Goal: Information Seeking & Learning: Learn about a topic

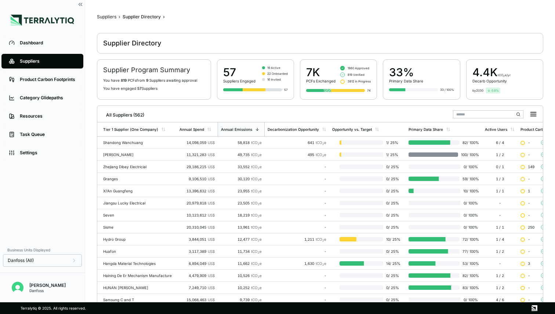
click at [37, 63] on div "Suppliers" at bounding box center [48, 61] width 56 height 6
click at [478, 114] on input "text" at bounding box center [488, 114] width 70 height 8
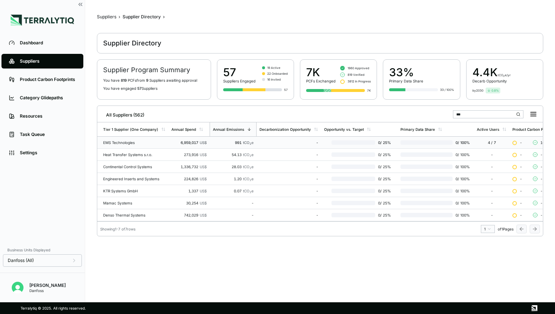
type input "***"
click at [181, 142] on div "6,959,017 US$" at bounding box center [188, 143] width 35 height 4
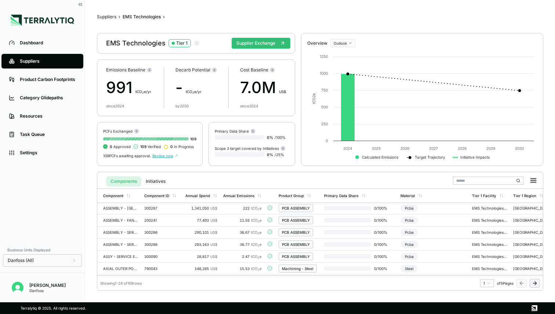
scroll to position [218, 0]
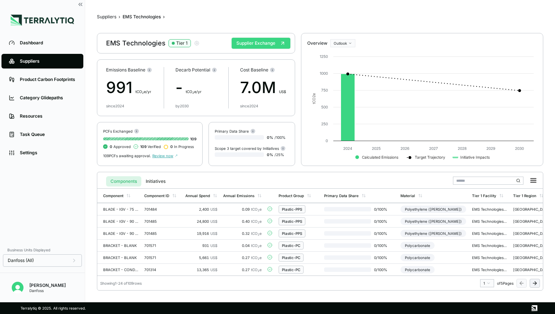
click at [263, 41] on button "Supplier Exchange" at bounding box center [260, 43] width 59 height 11
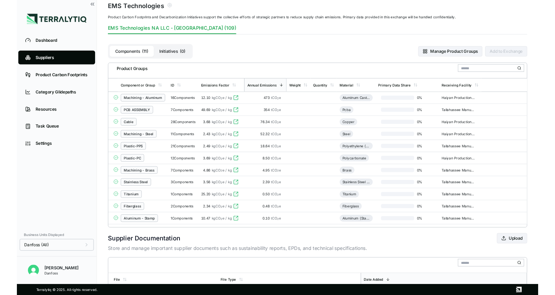
scroll to position [39, 0]
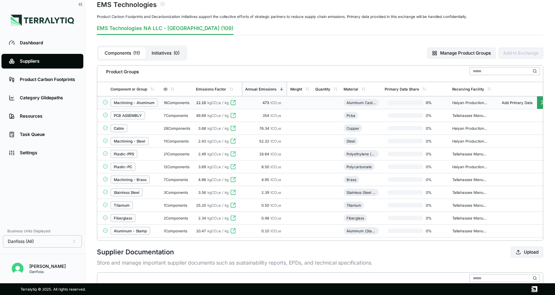
click at [148, 105] on div "Machining - Aluminum" at bounding box center [133, 103] width 47 height 8
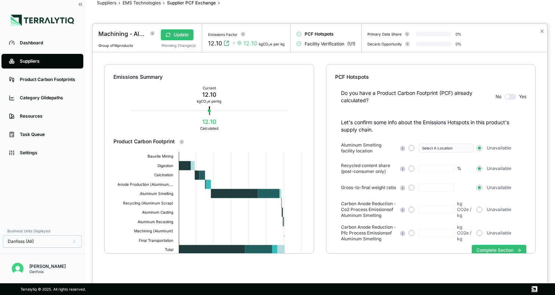
scroll to position [17, 0]
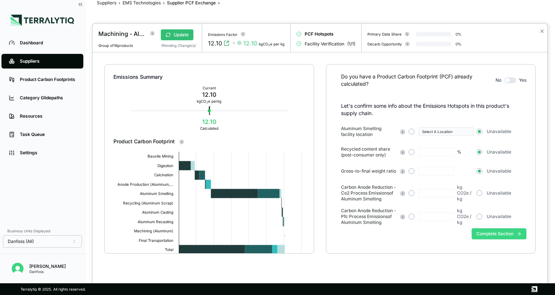
click at [484, 231] on button "Complete Section" at bounding box center [498, 234] width 55 height 11
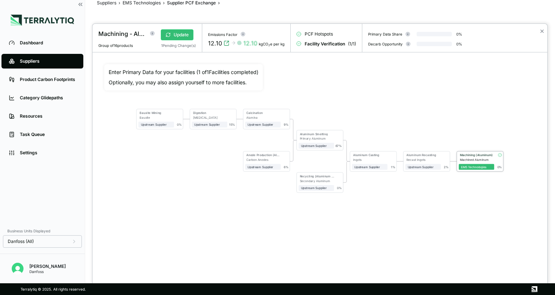
click at [473, 160] on div "Machined Aluminum" at bounding box center [477, 160] width 34 height 4
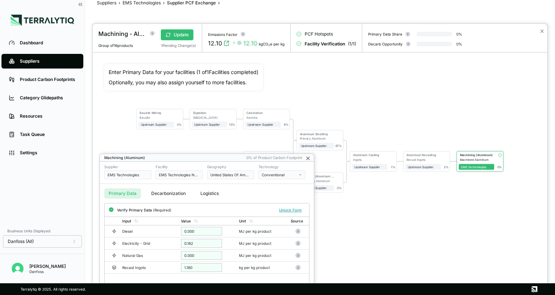
click at [308, 157] on icon at bounding box center [307, 158] width 3 height 3
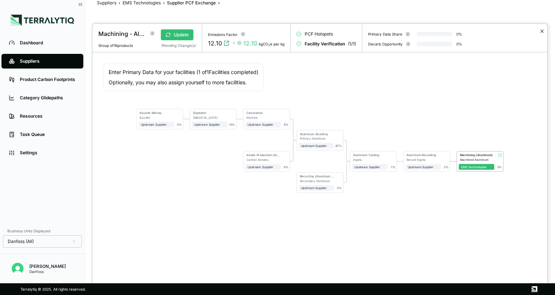
click at [542, 30] on button "✕" at bounding box center [541, 31] width 5 height 9
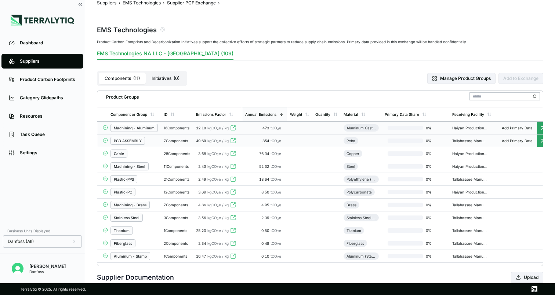
click at [155, 139] on div "PCB ASSEMBLY" at bounding box center [133, 141] width 47 height 8
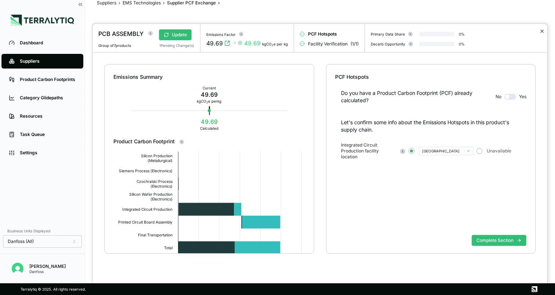
click at [542, 31] on button "✕" at bounding box center [541, 31] width 5 height 9
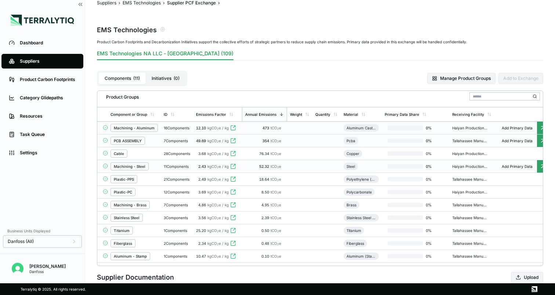
click at [151, 165] on div "Machining - Steel" at bounding box center [133, 167] width 47 height 8
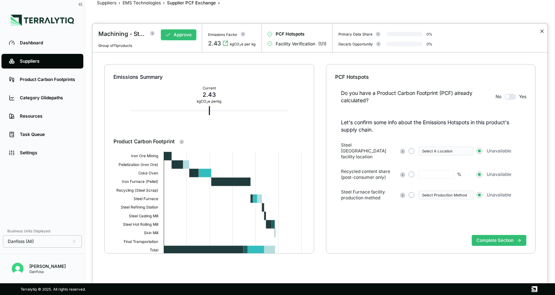
click at [544, 30] on button "✕" at bounding box center [541, 31] width 5 height 9
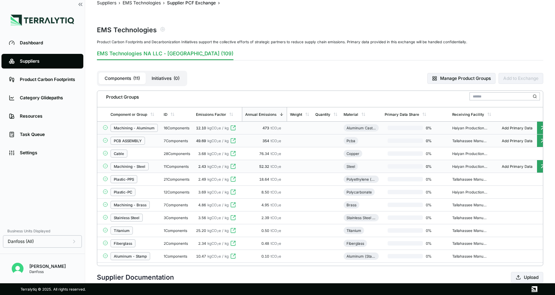
click at [171, 126] on div "16 Components" at bounding box center [177, 128] width 26 height 4
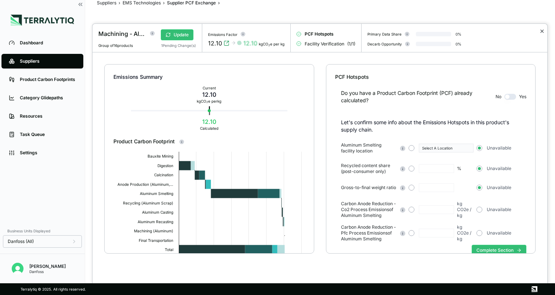
click at [543, 31] on button "✕" at bounding box center [541, 31] width 5 height 9
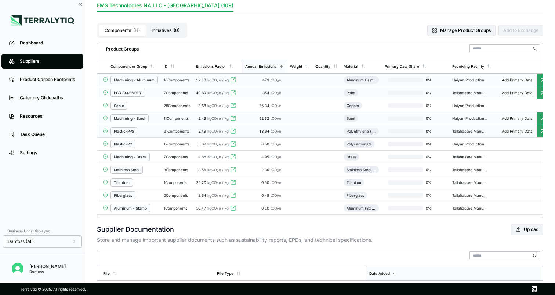
scroll to position [61, 0]
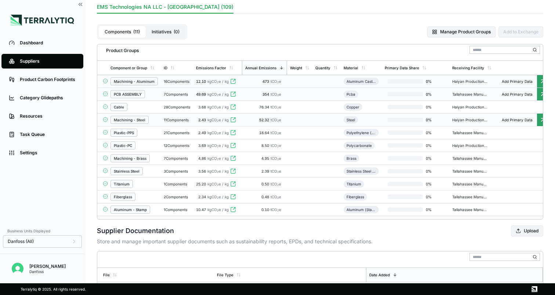
click at [180, 92] on div "7 Components" at bounding box center [177, 94] width 26 height 4
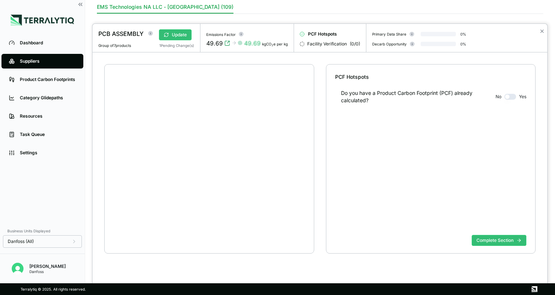
scroll to position [14, 0]
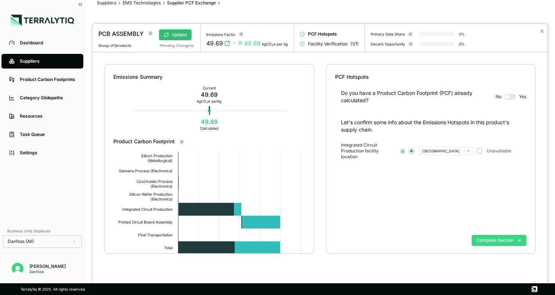
click at [504, 242] on button "Complete Section" at bounding box center [498, 240] width 55 height 11
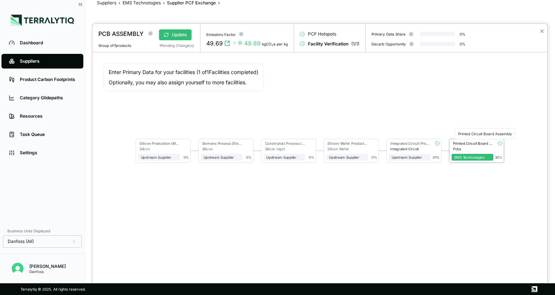
click at [482, 145] on div "Printed Circuit Board Assembly" at bounding box center [473, 143] width 40 height 4
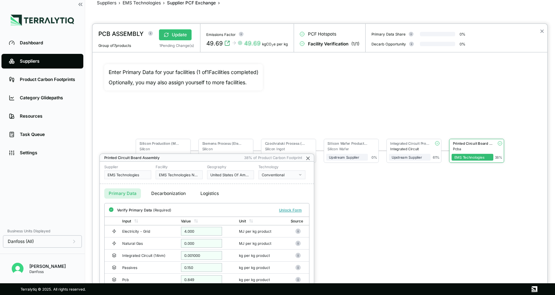
click at [307, 157] on icon at bounding box center [307, 158] width 3 height 3
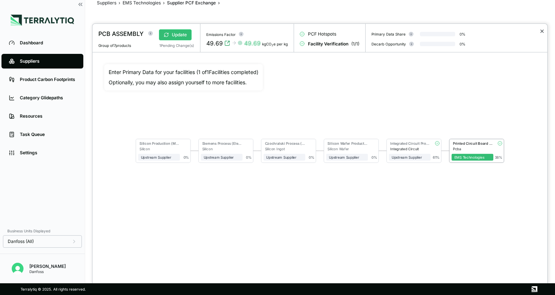
click at [540, 30] on button "✕" at bounding box center [541, 31] width 5 height 9
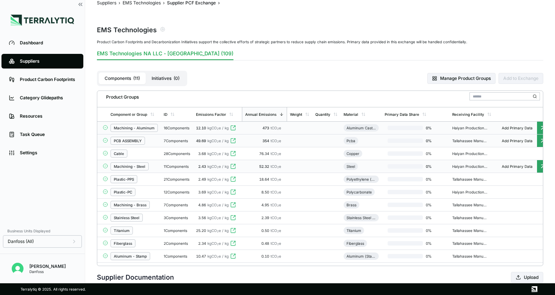
click at [167, 130] on td "16 Components" at bounding box center [177, 128] width 32 height 13
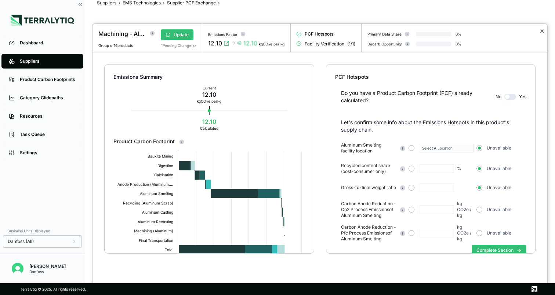
click at [542, 30] on button "✕" at bounding box center [541, 31] width 5 height 9
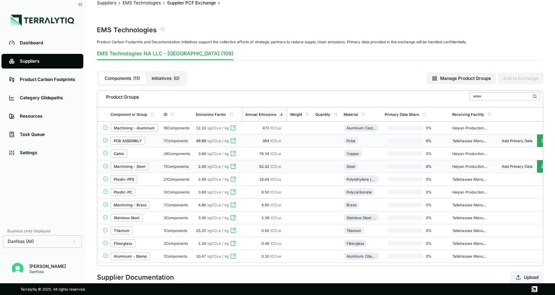
click at [146, 142] on div "PCB ASSEMBLY" at bounding box center [133, 141] width 47 height 8
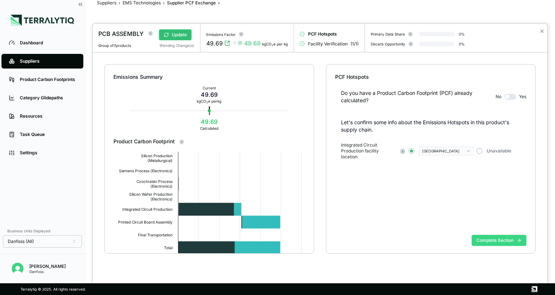
click at [485, 241] on button "Complete Section" at bounding box center [498, 240] width 55 height 11
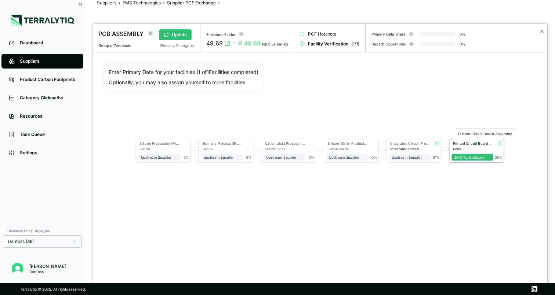
click at [464, 143] on div "Printed Circuit Board Assembly" at bounding box center [473, 143] width 40 height 4
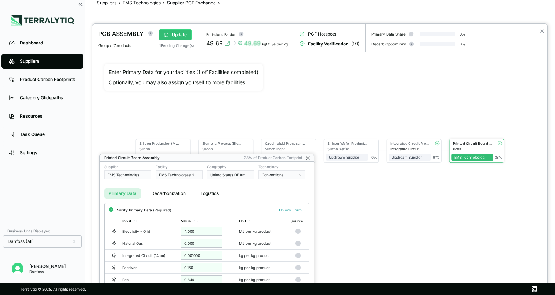
click at [307, 157] on icon at bounding box center [308, 159] width 6 height 6
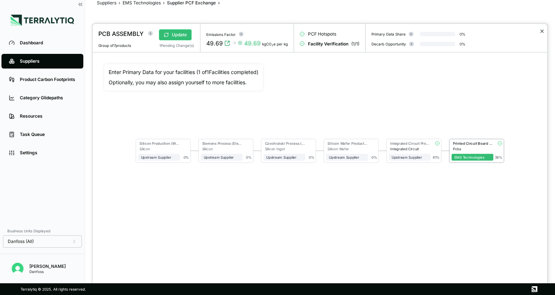
click at [539, 34] on button "✕" at bounding box center [541, 31] width 5 height 9
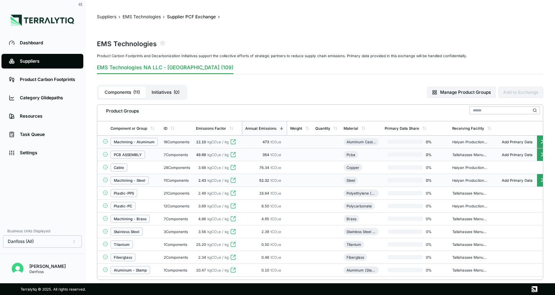
click at [171, 144] on div "16 Components" at bounding box center [177, 142] width 26 height 4
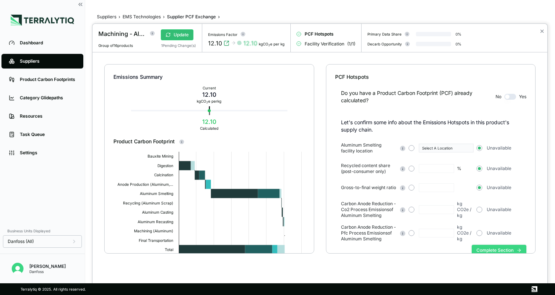
click at [495, 249] on button "Complete Section" at bounding box center [498, 250] width 55 height 11
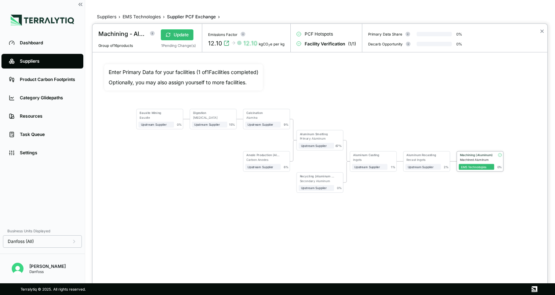
click at [470, 158] on div "Machined Aluminum" at bounding box center [477, 160] width 34 height 4
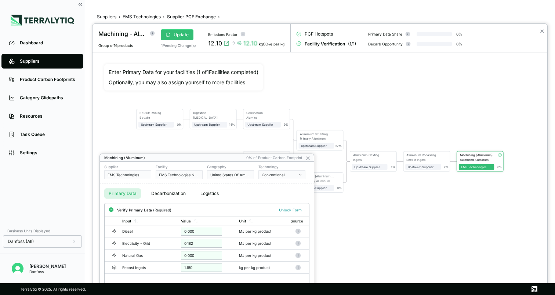
click at [161, 189] on button "Decarbonization" at bounding box center [168, 194] width 43 height 10
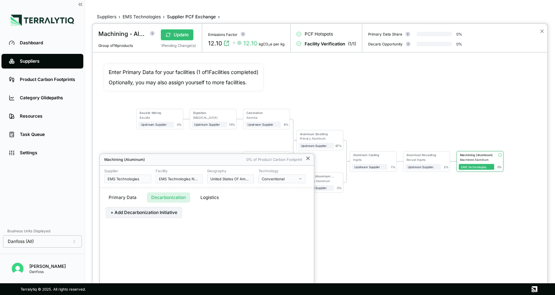
click at [309, 159] on icon at bounding box center [308, 159] width 6 height 6
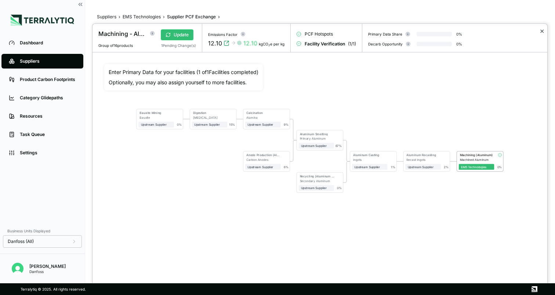
click at [542, 30] on button "✕" at bounding box center [541, 31] width 5 height 9
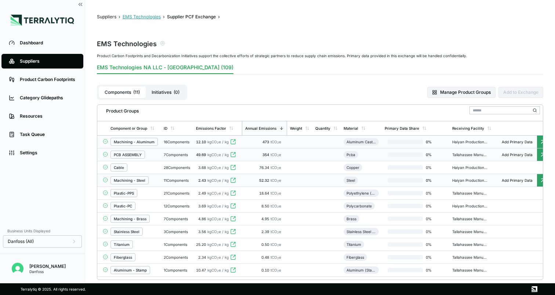
click at [134, 19] on button "EMS Technologies" at bounding box center [142, 17] width 38 height 6
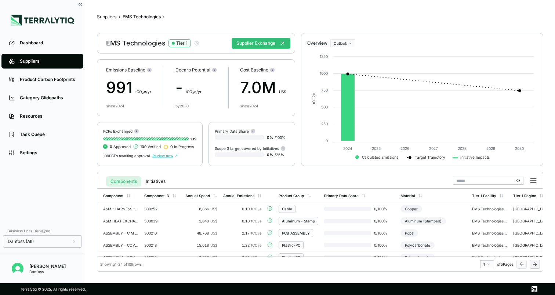
click at [24, 59] on div "Suppliers" at bounding box center [48, 61] width 56 height 6
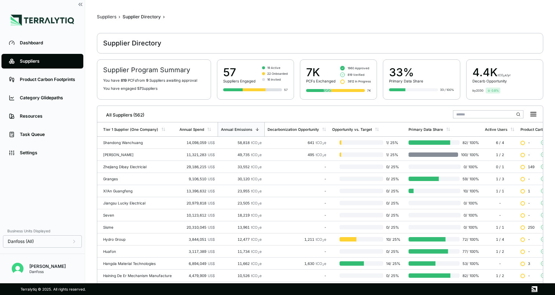
click at [463, 115] on input "text" at bounding box center [488, 114] width 70 height 8
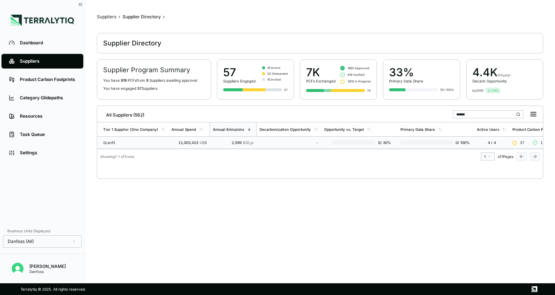
type input "******"
click at [176, 143] on div "11,003,423 US$" at bounding box center [188, 143] width 35 height 4
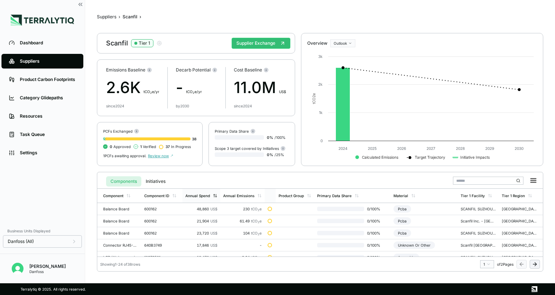
click at [201, 194] on div "Annual Spend" at bounding box center [197, 196] width 25 height 4
click at [225, 210] on div "1,395 tCO 2 e" at bounding box center [243, 209] width 39 height 4
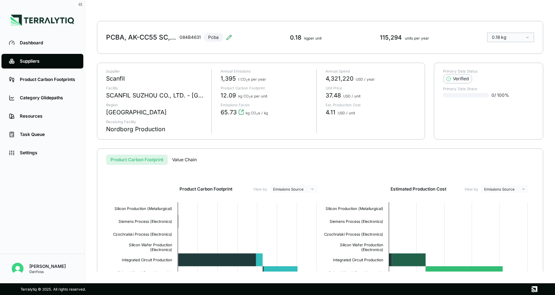
scroll to position [21, 0]
click at [460, 79] on div "Verified" at bounding box center [457, 79] width 22 height 6
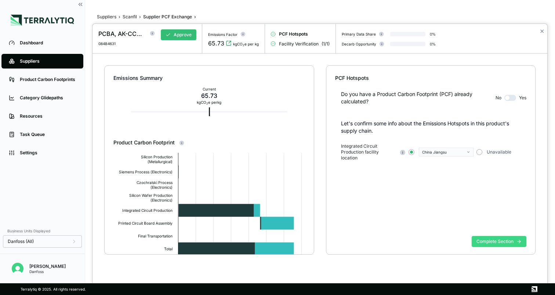
click at [489, 239] on button "Complete Section" at bounding box center [498, 241] width 55 height 11
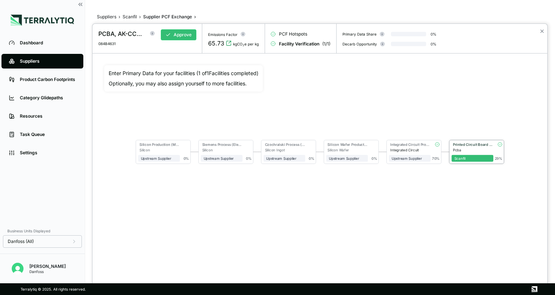
click at [473, 146] on div "Printed Circuit Board Assembly" at bounding box center [473, 145] width 40 height 4
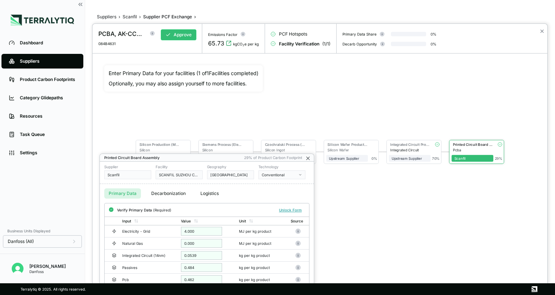
click at [309, 158] on icon at bounding box center [308, 159] width 6 height 6
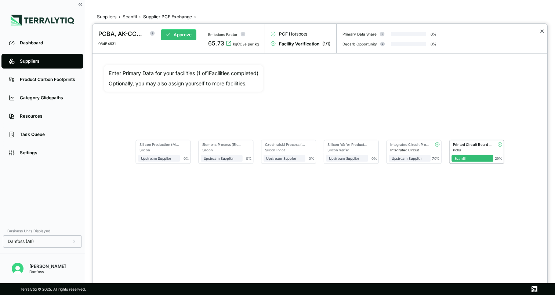
click at [541, 32] on button "✕" at bounding box center [541, 31] width 5 height 9
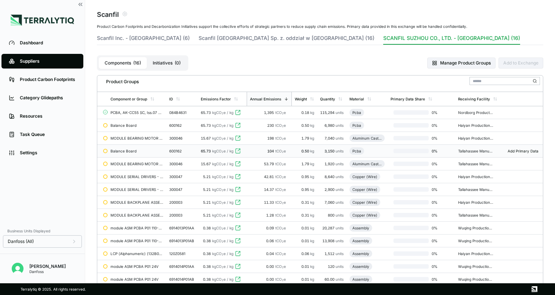
scroll to position [28, 0]
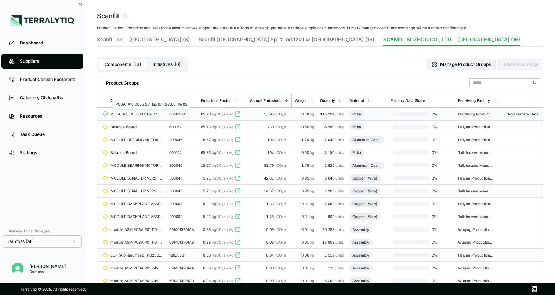
click at [137, 112] on div "PCBA, AK-CC55 SC, Iss.07 Rev.00 HW05" at bounding box center [136, 114] width 53 height 4
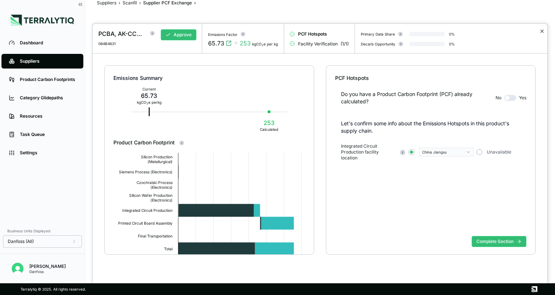
click at [541, 32] on button "✕" at bounding box center [541, 31] width 5 height 9
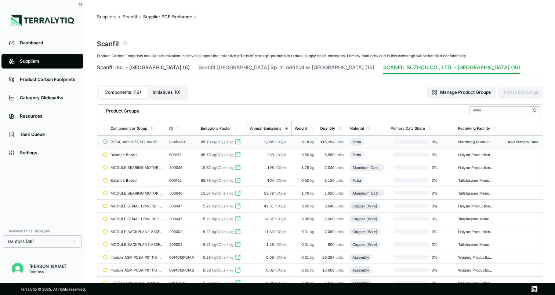
click at [163, 66] on button "Scanfil Inc. - [GEOGRAPHIC_DATA] (6)" at bounding box center [143, 69] width 93 height 10
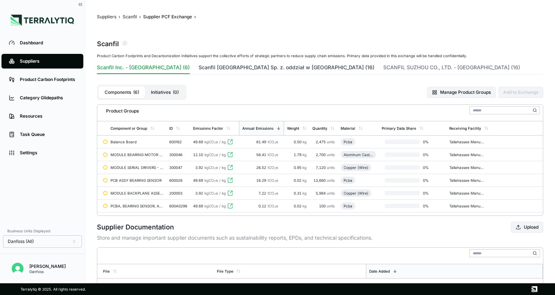
click at [266, 70] on button "Scanfil [GEOGRAPHIC_DATA] Sp. z. oddział w [GEOGRAPHIC_DATA] (16)" at bounding box center [286, 69] width 176 height 10
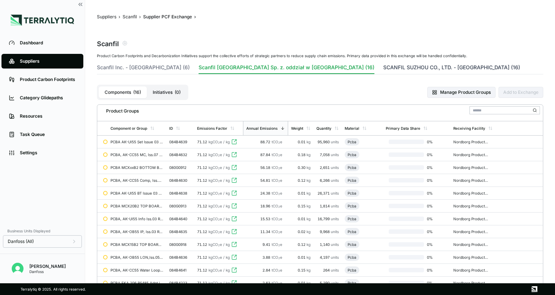
click at [383, 65] on button "SCANFIL SUZHOU CO., LTD. - [GEOGRAPHIC_DATA] (16)" at bounding box center [451, 69] width 137 height 10
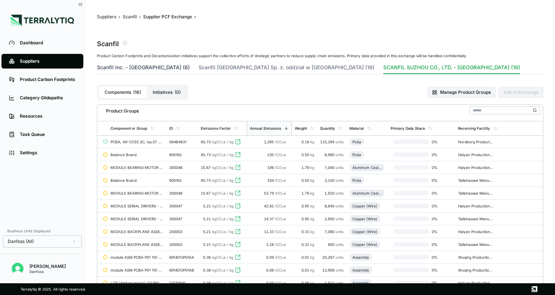
click at [152, 66] on button "Scanfil Inc. - [GEOGRAPHIC_DATA] (6)" at bounding box center [143, 69] width 93 height 10
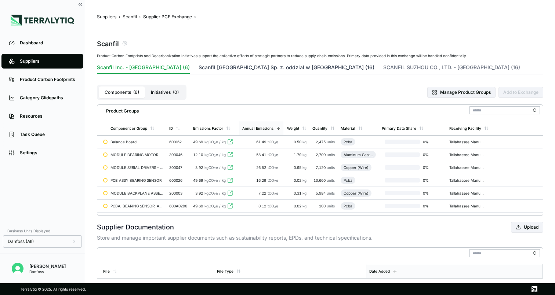
click at [226, 67] on button "Scanfil [GEOGRAPHIC_DATA] Sp. z. oddział w [GEOGRAPHIC_DATA] (16)" at bounding box center [286, 69] width 176 height 10
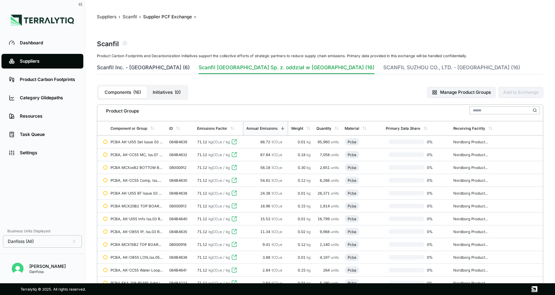
click at [150, 64] on button "Scanfil Inc. - [GEOGRAPHIC_DATA] (6)" at bounding box center [143, 69] width 93 height 10
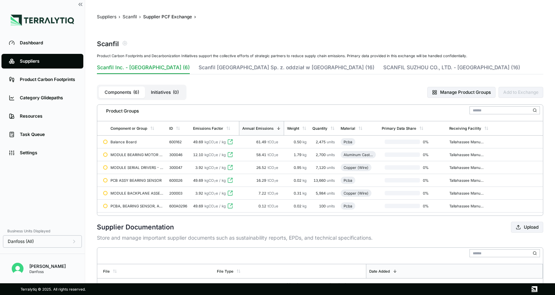
click at [30, 57] on link "Suppliers" at bounding box center [42, 61] width 82 height 15
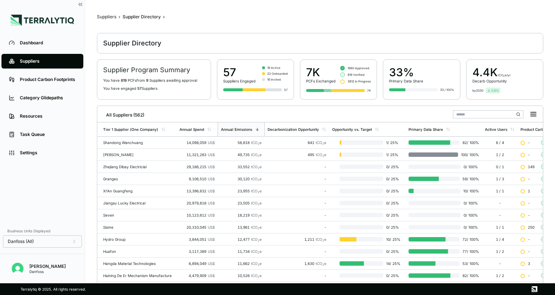
click at [472, 112] on input "text" at bounding box center [488, 114] width 70 height 8
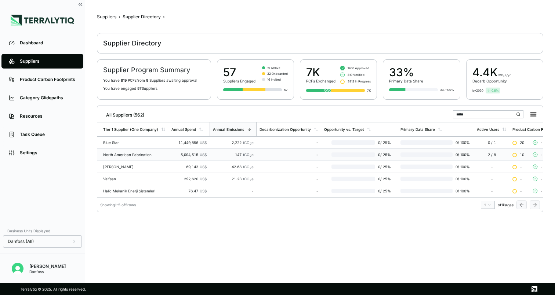
type input "*****"
click at [182, 152] on td "5,094,515 US$" at bounding box center [188, 155] width 41 height 12
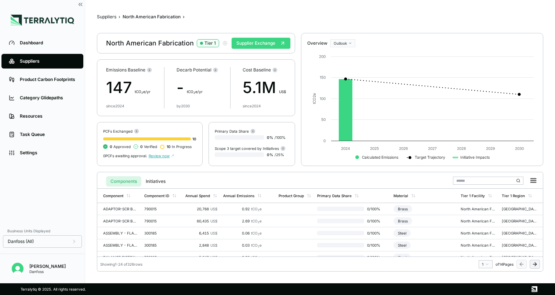
click at [255, 45] on button "Supplier Exchange" at bounding box center [260, 43] width 59 height 11
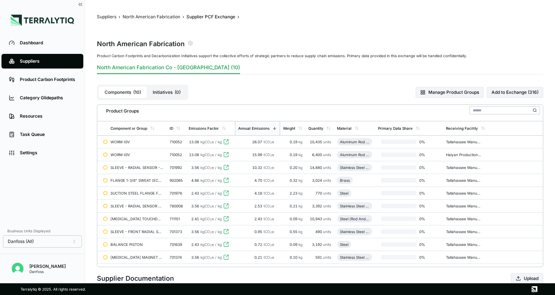
click at [190, 43] on icon "button" at bounding box center [190, 43] width 1 height 1
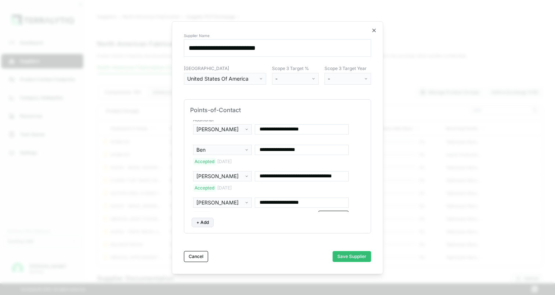
scroll to position [38, 0]
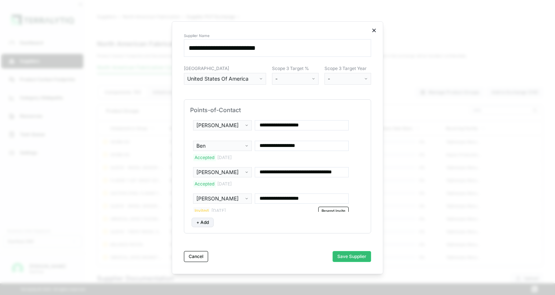
click at [374, 31] on icon "button" at bounding box center [373, 30] width 3 height 3
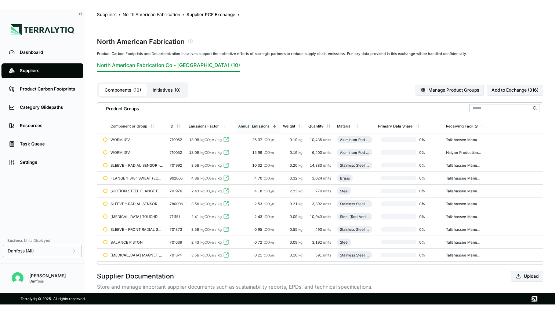
scroll to position [10, 0]
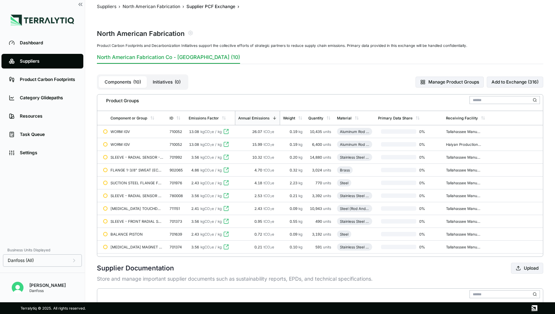
click at [41, 62] on div "Suppliers" at bounding box center [48, 61] width 56 height 6
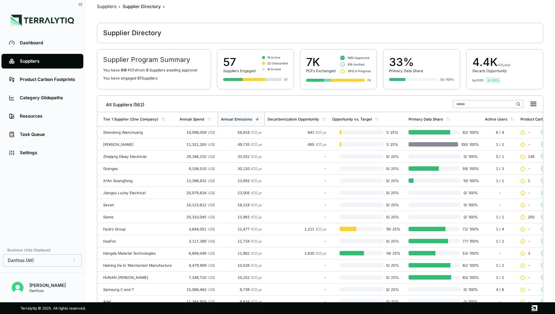
scroll to position [10, 0]
